Goal: Check status: Check status

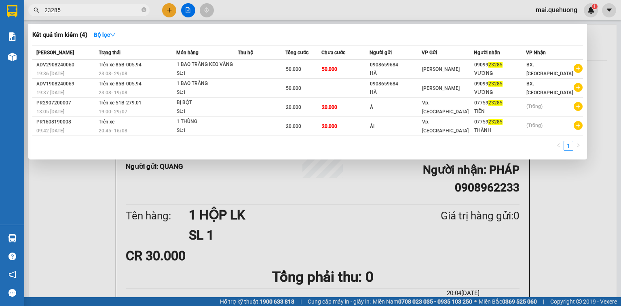
type input "23285"
click at [437, 244] on div at bounding box center [310, 153] width 621 height 306
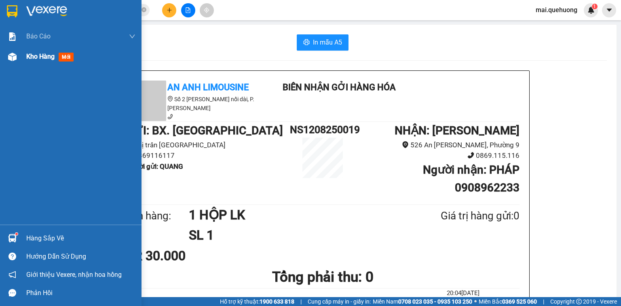
click at [36, 57] on span "Kho hàng" at bounding box center [40, 57] width 28 height 8
